Goal: Task Accomplishment & Management: Manage account settings

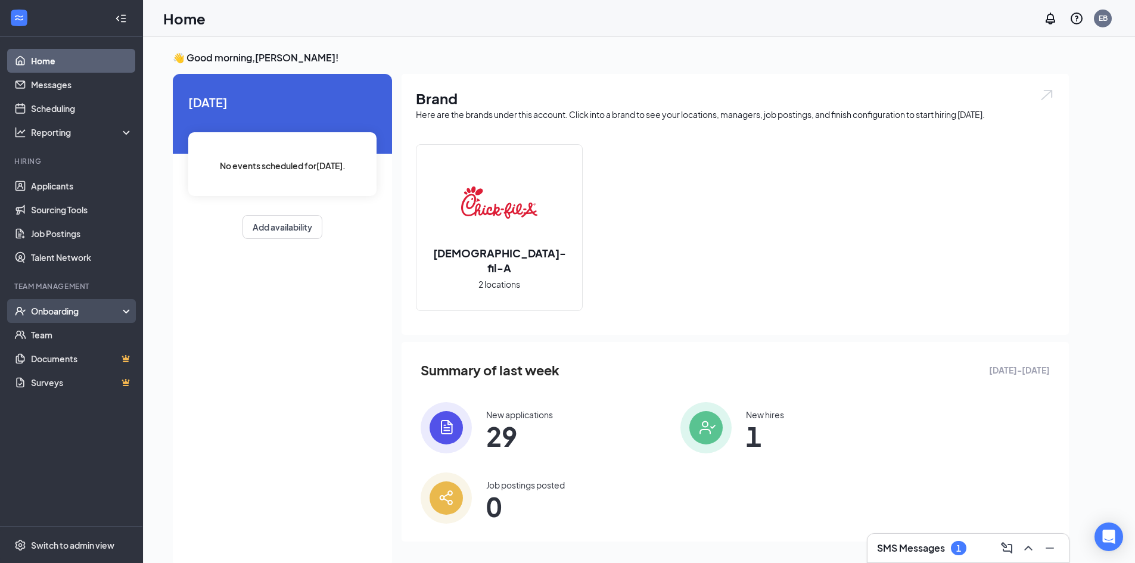
click at [106, 310] on div "Onboarding" at bounding box center [77, 311] width 92 height 12
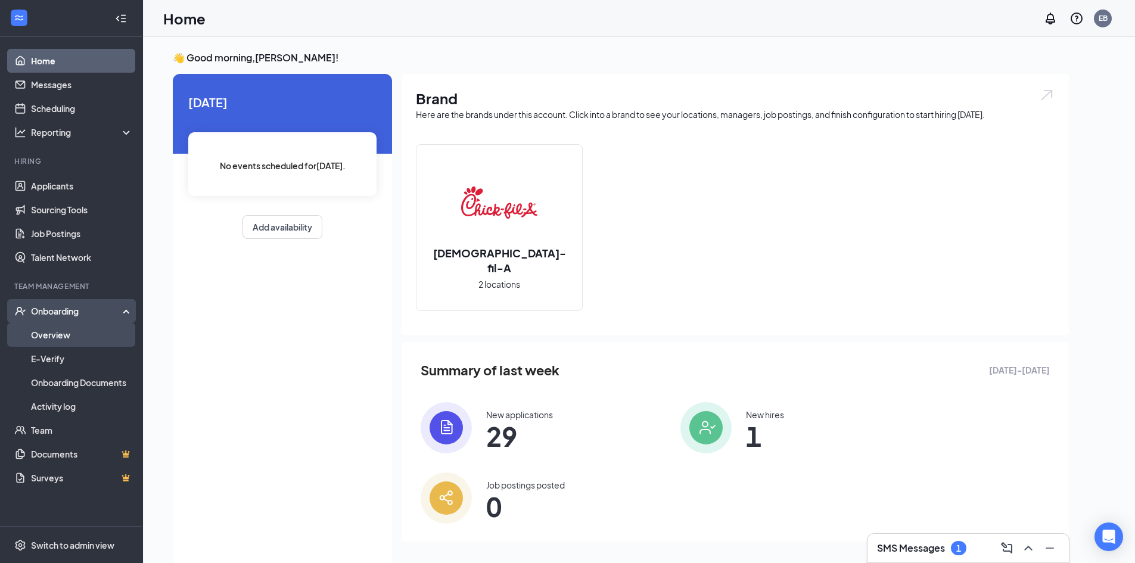
click at [87, 339] on link "Overview" at bounding box center [82, 335] width 102 height 24
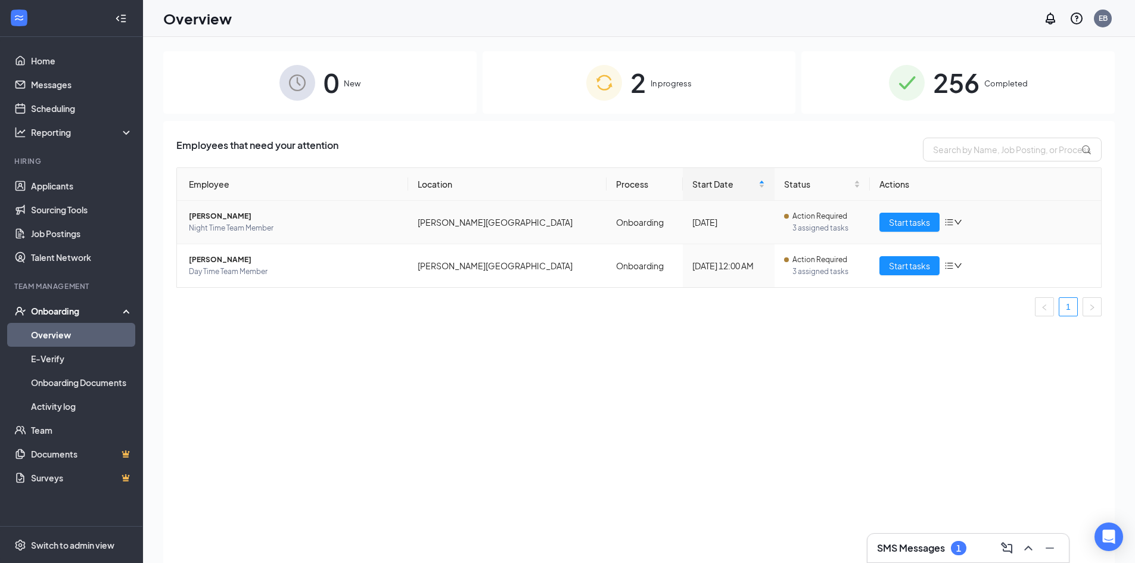
click at [216, 214] on span "[PERSON_NAME]" at bounding box center [294, 216] width 210 height 12
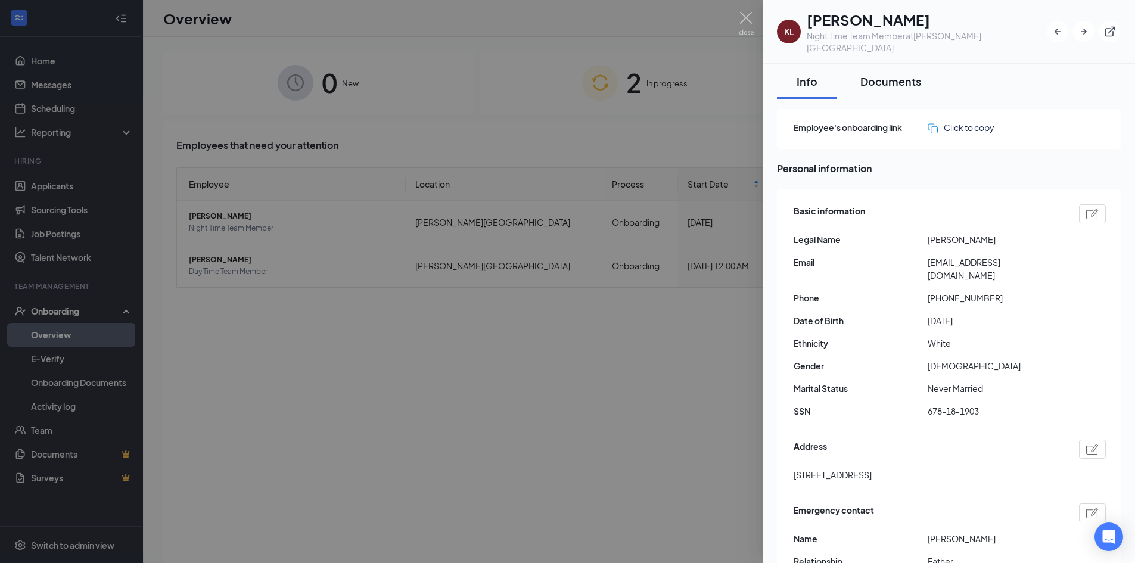
click at [904, 74] on div "Documents" at bounding box center [890, 81] width 61 height 15
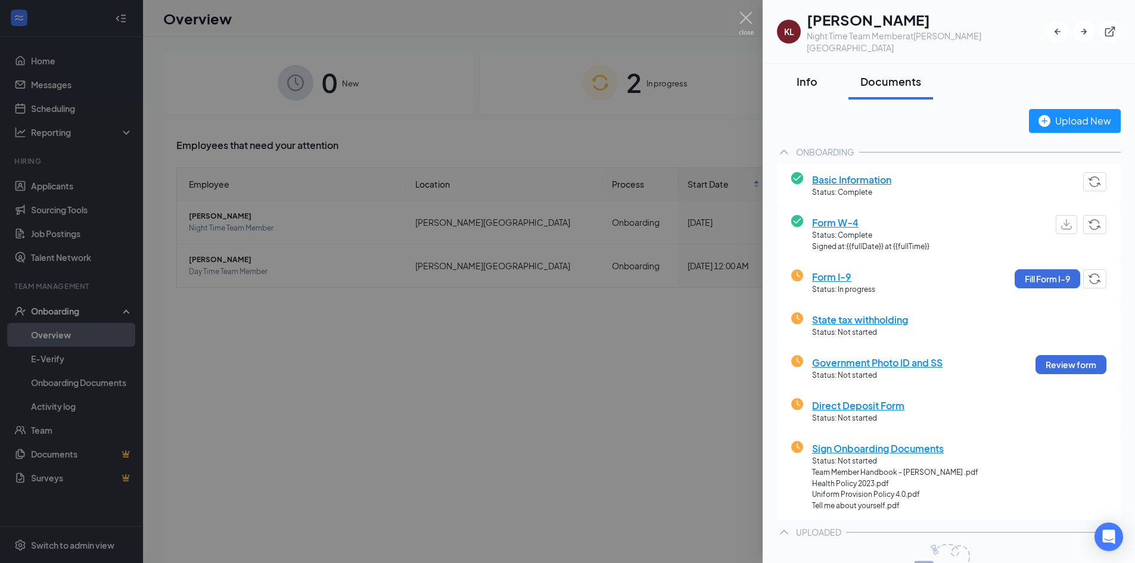
click at [798, 79] on button "Info" at bounding box center [807, 82] width 60 height 36
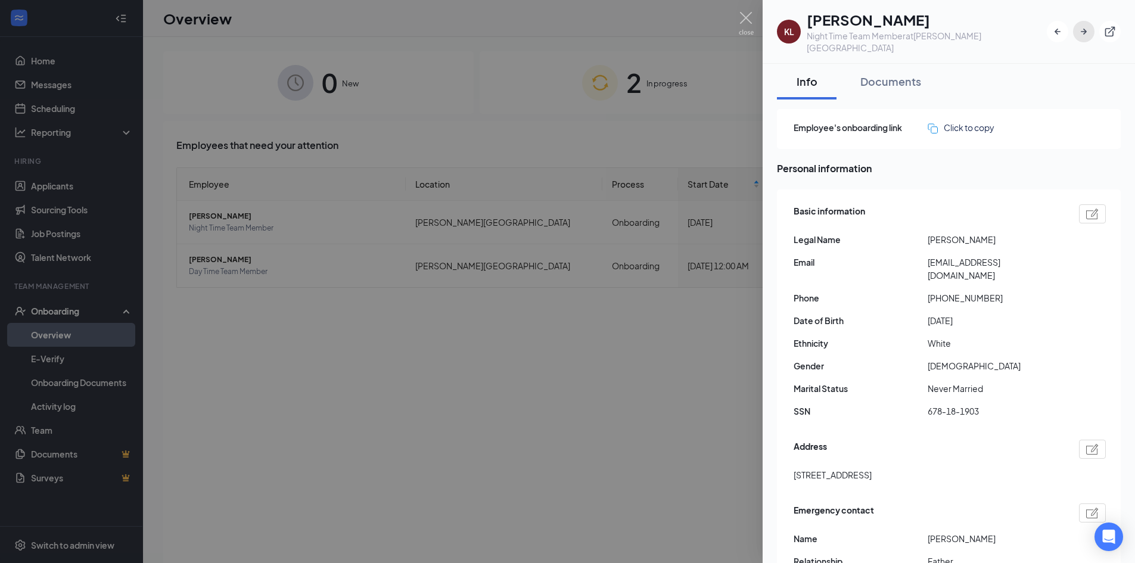
click at [1086, 26] on icon "ArrowRight" at bounding box center [1084, 32] width 12 height 12
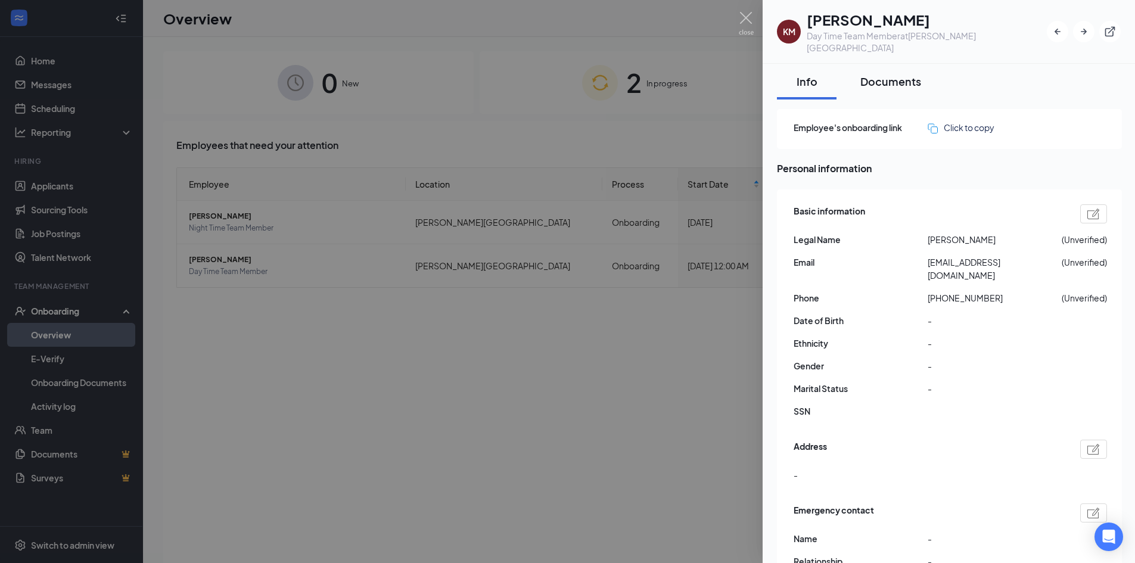
click at [901, 74] on div "Documents" at bounding box center [890, 81] width 61 height 15
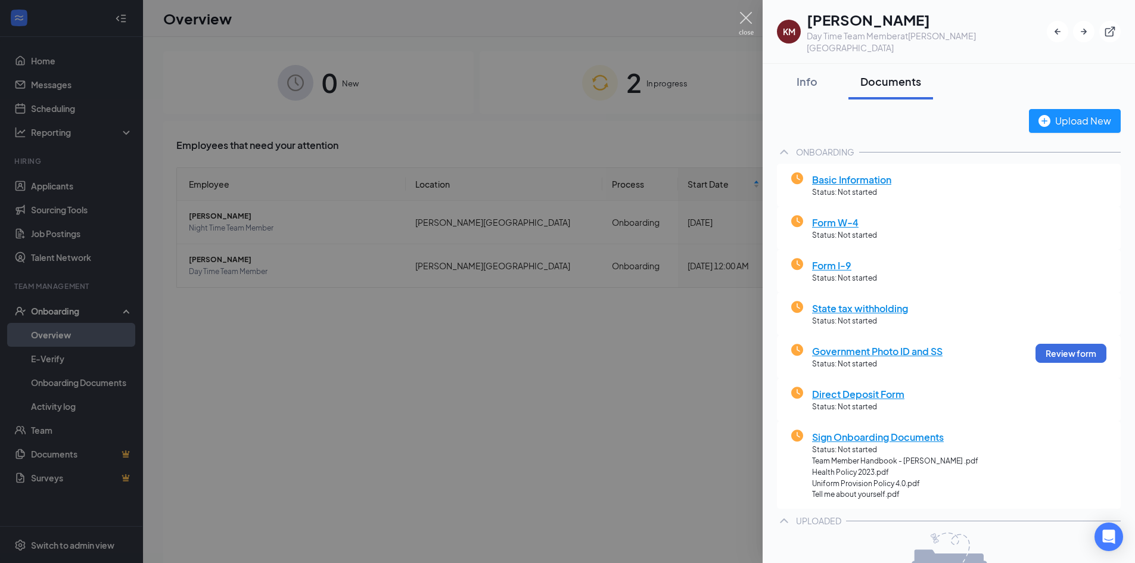
click at [745, 23] on img at bounding box center [746, 23] width 15 height 23
